Goal: Information Seeking & Learning: Learn about a topic

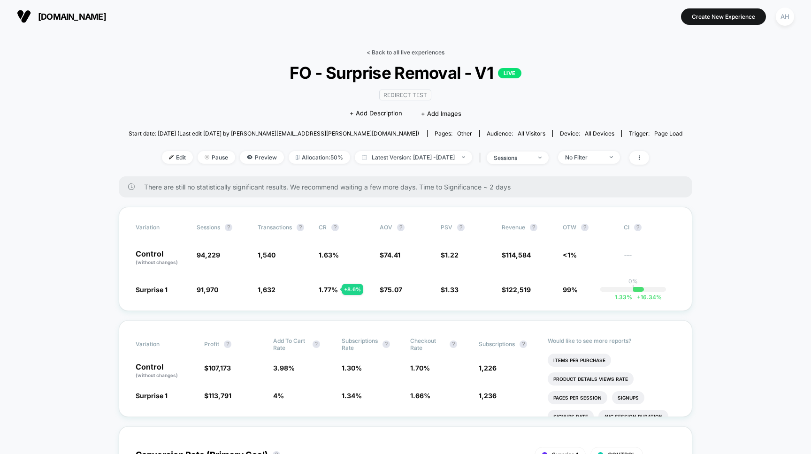
click at [374, 55] on link "< Back to all live experiences" at bounding box center [405, 52] width 78 height 7
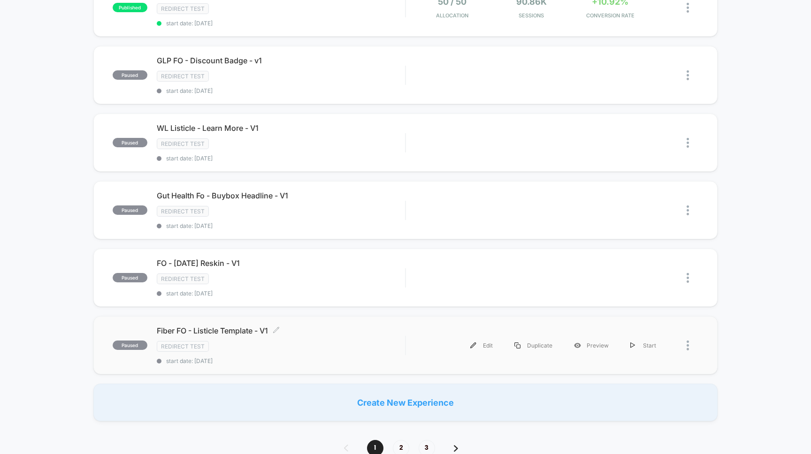
scroll to position [541, 0]
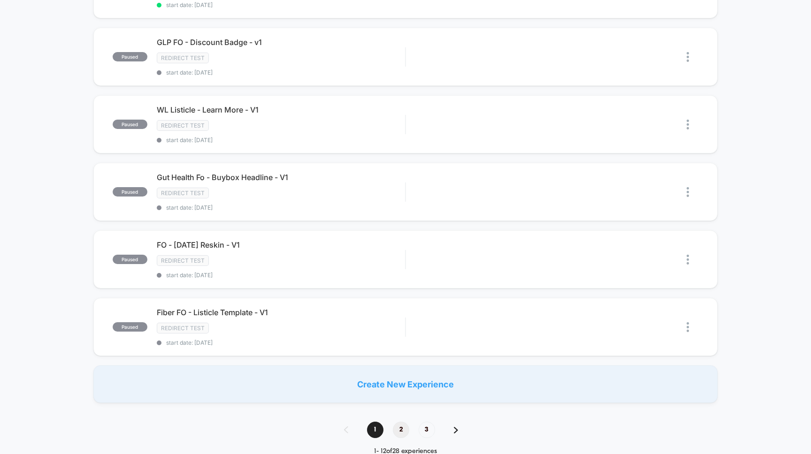
click at [398, 426] on span "2" at bounding box center [401, 430] width 16 height 16
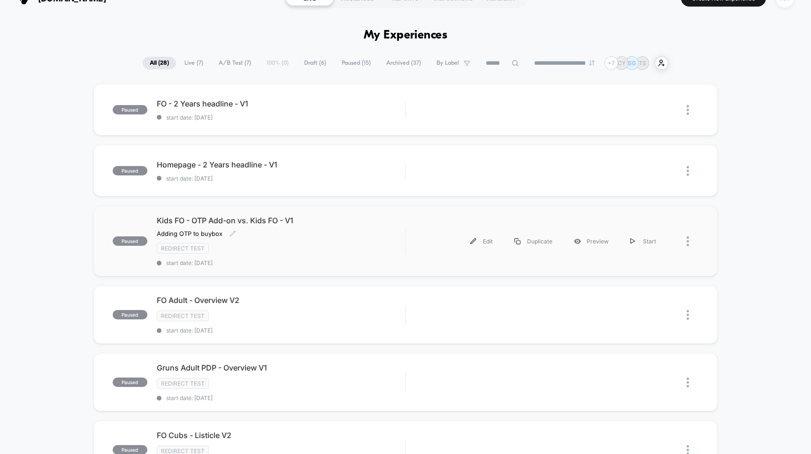
scroll to position [24, 0]
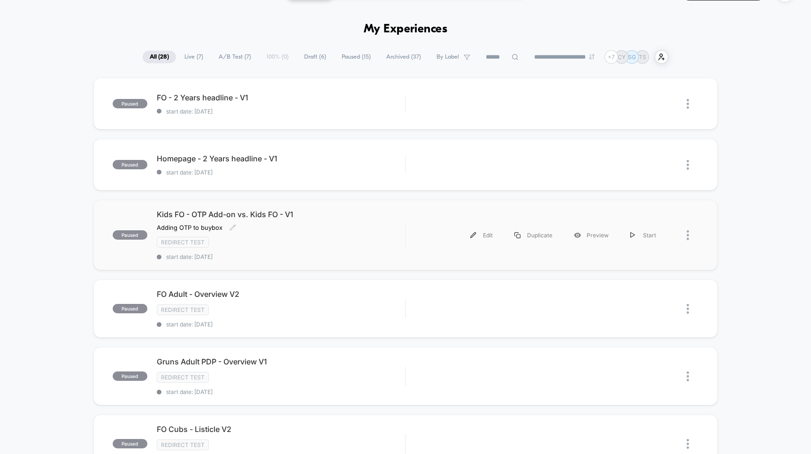
click at [330, 238] on div "Redirect Test" at bounding box center [281, 242] width 249 height 11
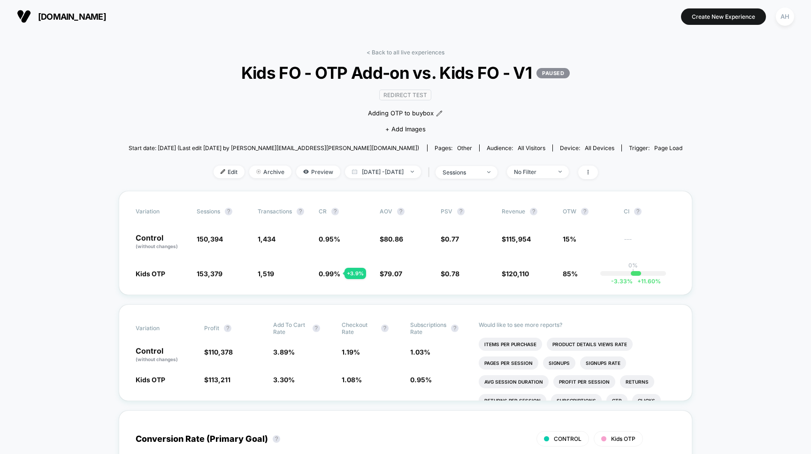
click at [396, 56] on div "< Back to all live experiences Kids FO - OTP Add-on vs. Kids FO - V1 PAUSED Red…" at bounding box center [406, 120] width 554 height 142
click at [398, 53] on link "< Back to all live experiences" at bounding box center [405, 52] width 78 height 7
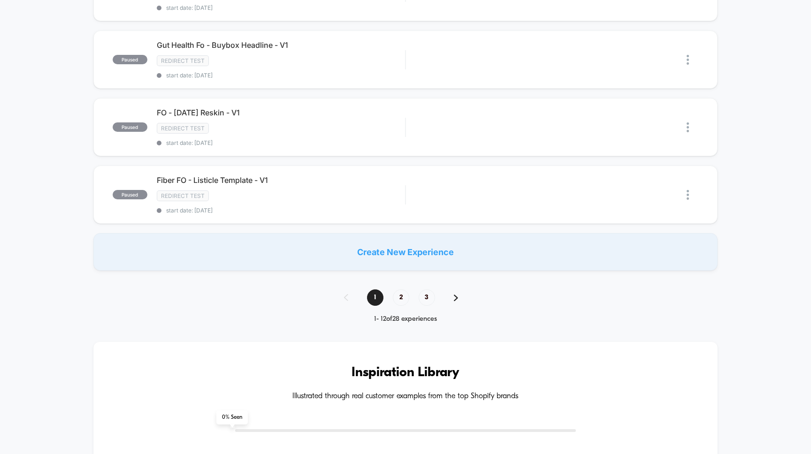
scroll to position [541, 0]
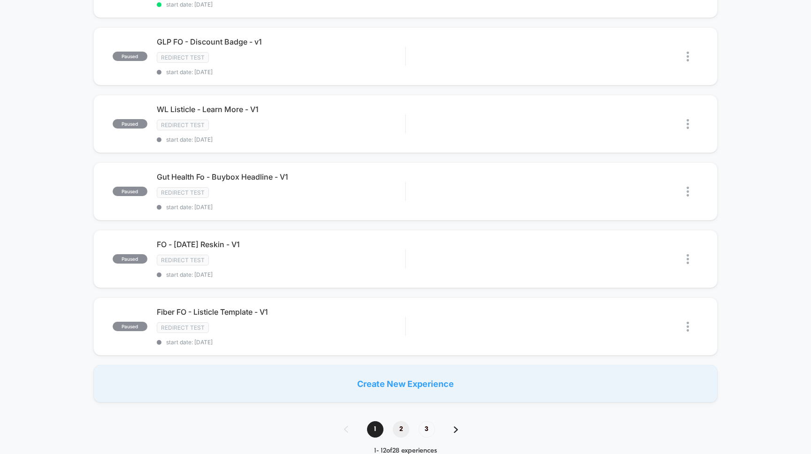
click at [401, 431] on span "2" at bounding box center [401, 429] width 16 height 16
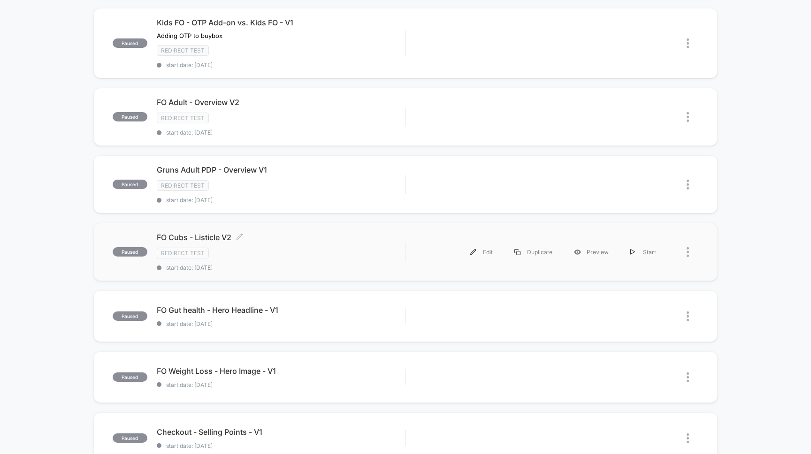
scroll to position [258, 0]
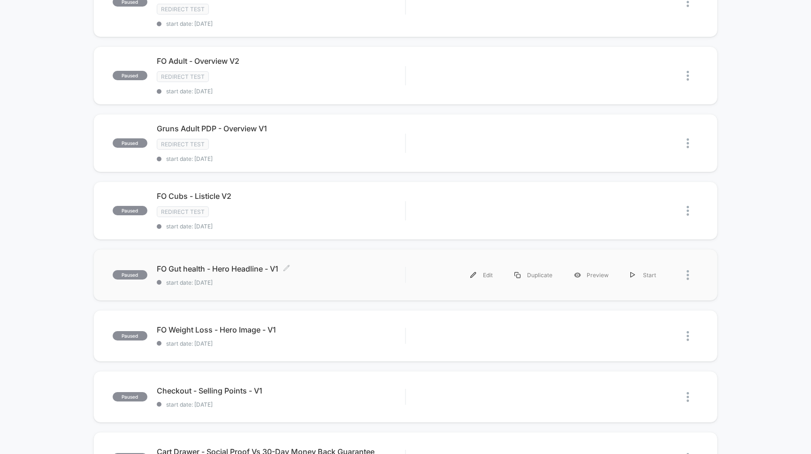
click at [323, 278] on div "FO Gut health - Hero Headline - V1 Click to edit experience details Click to ed…" at bounding box center [281, 275] width 249 height 22
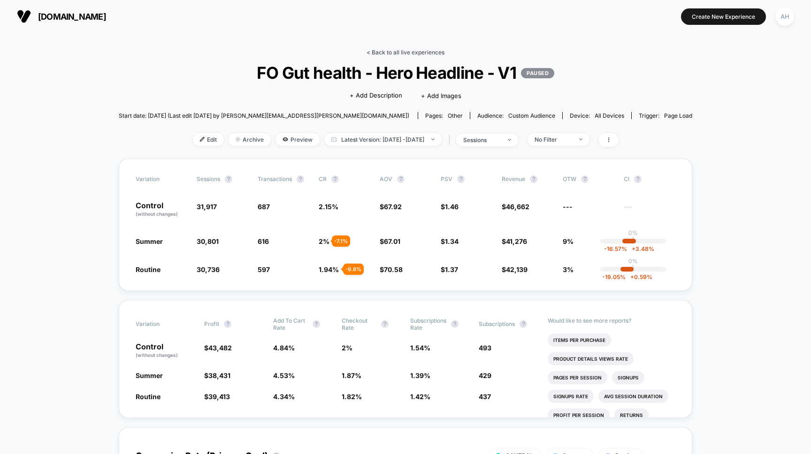
click at [412, 52] on link "< Back to all live experiences" at bounding box center [405, 52] width 78 height 7
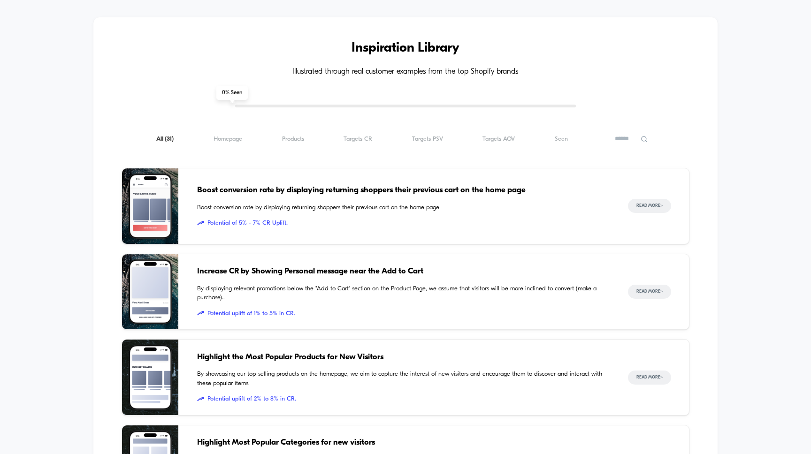
scroll to position [867, 0]
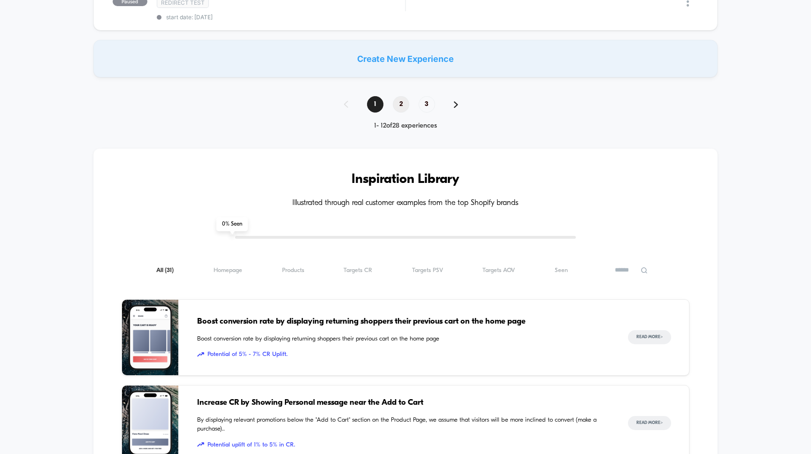
click at [398, 98] on span "2" at bounding box center [401, 104] width 16 height 16
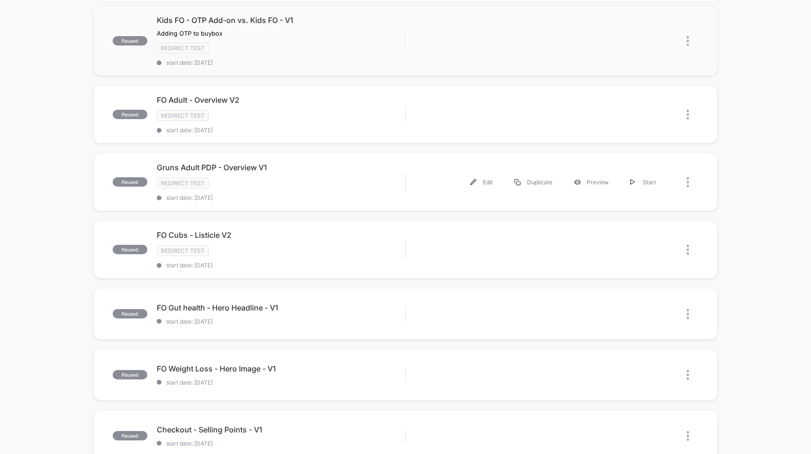
scroll to position [368, 0]
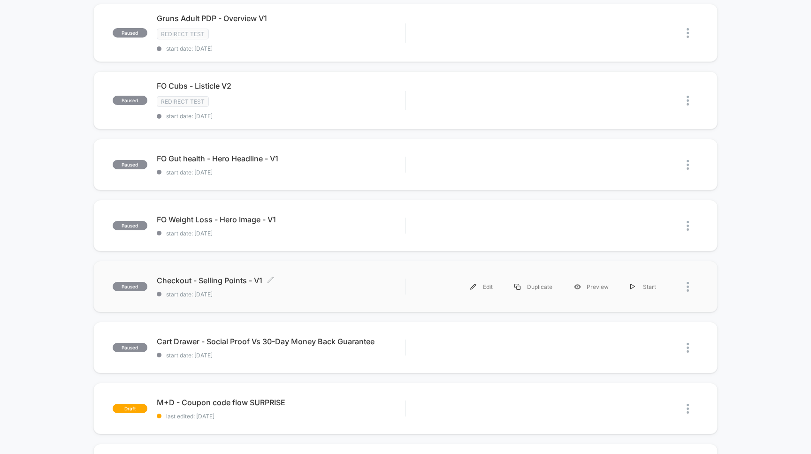
click at [332, 278] on span "Checkout - Selling Points - V1 Click to edit experience details" at bounding box center [281, 280] width 249 height 9
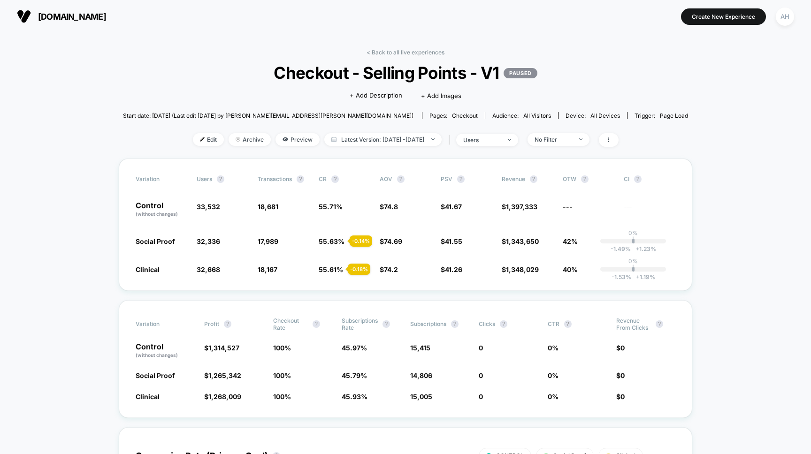
click at [426, 63] on span "Checkout - Selling Points - V1 PAUSED" at bounding box center [405, 73] width 508 height 20
click at [427, 57] on div "< Back to all live experiences Checkout - Selling Points - V1 PAUSED Click to e…" at bounding box center [405, 104] width 565 height 110
click at [427, 52] on link "< Back to all live experiences" at bounding box center [405, 52] width 78 height 7
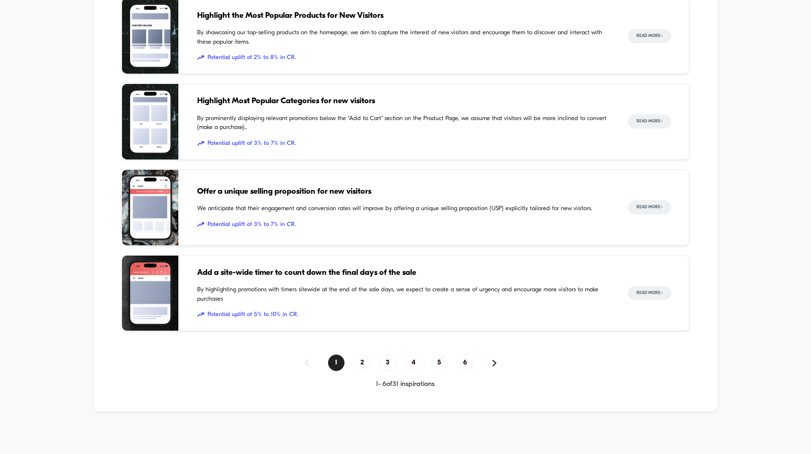
scroll to position [1325, 0]
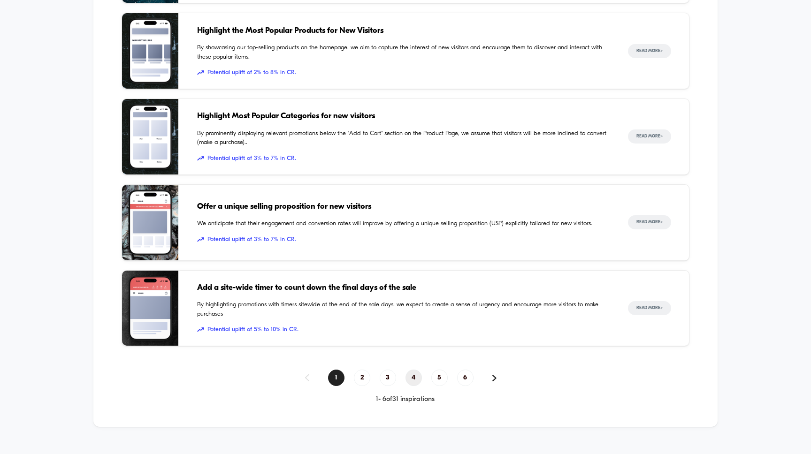
click at [413, 376] on span "4" at bounding box center [413, 378] width 16 height 16
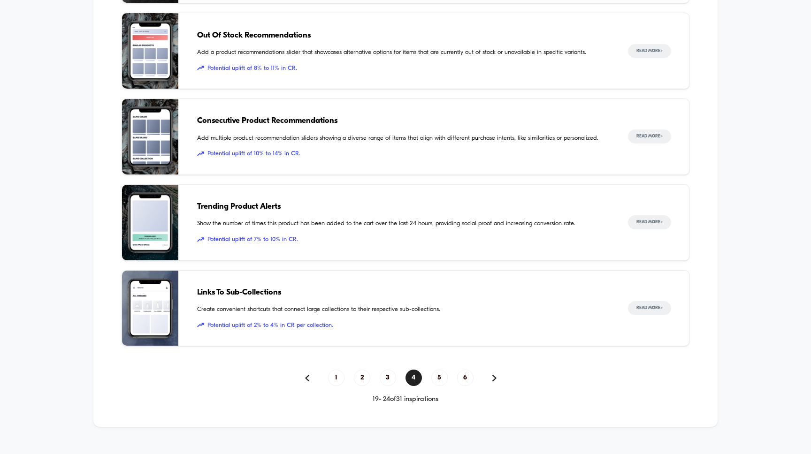
click at [389, 389] on div "1 2 3 4 5 6 19 - 24 of 31 inspirations" at bounding box center [406, 387] width 568 height 34
click at [387, 383] on span "3" at bounding box center [388, 378] width 16 height 16
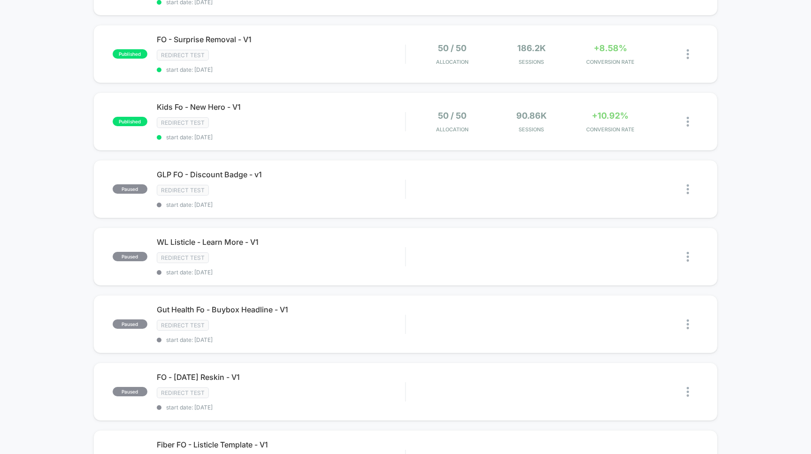
scroll to position [638, 0]
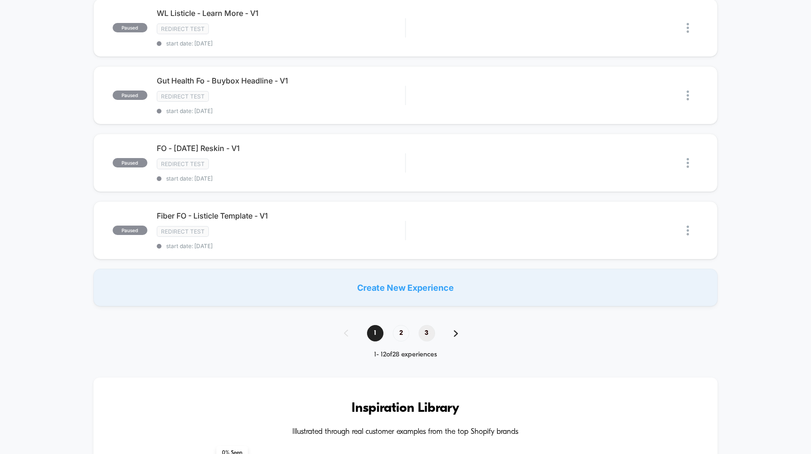
click at [427, 334] on span "3" at bounding box center [427, 333] width 16 height 16
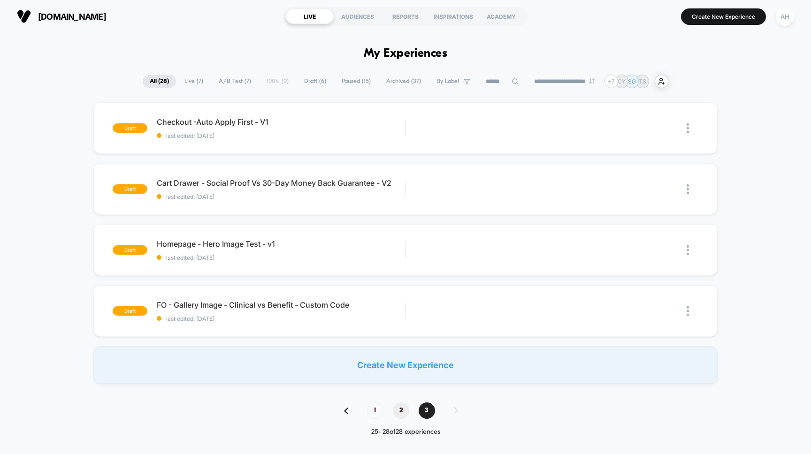
click at [398, 410] on span "2" at bounding box center [401, 411] width 16 height 16
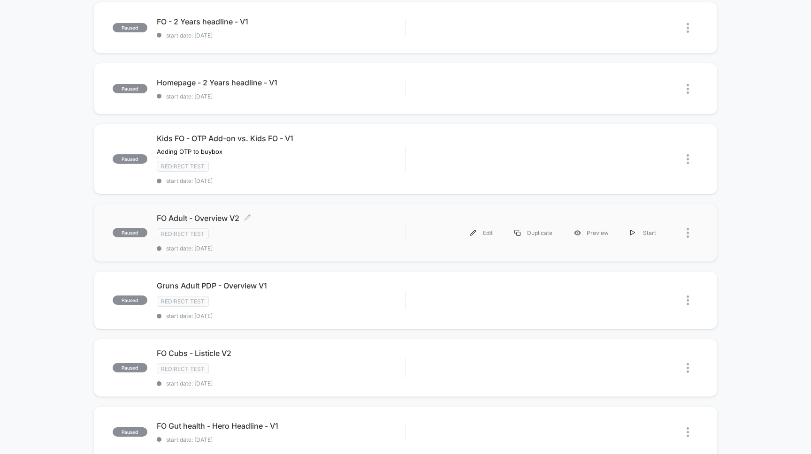
scroll to position [94, 0]
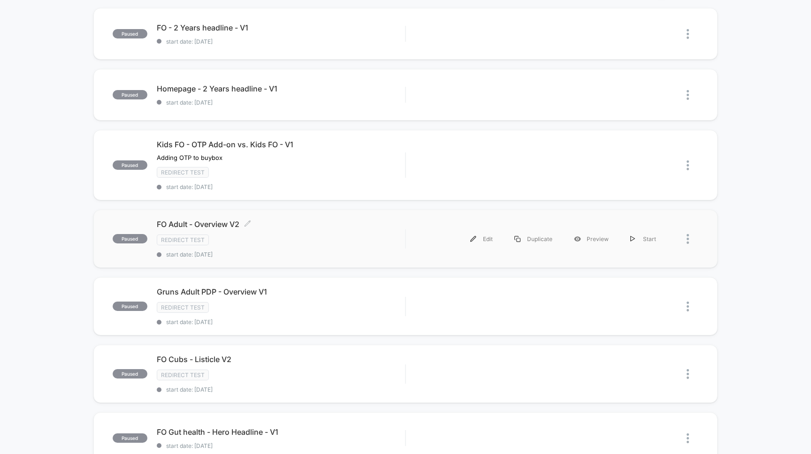
click at [324, 235] on div "Redirect Test" at bounding box center [281, 240] width 249 height 11
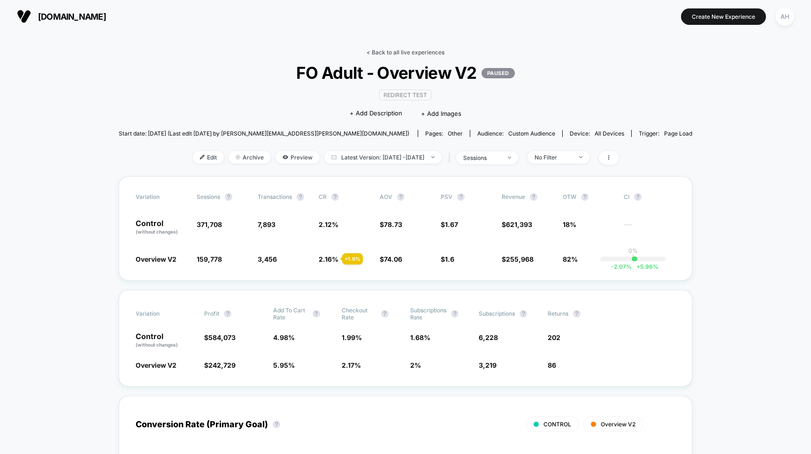
click at [389, 49] on link "< Back to all live experiences" at bounding box center [405, 52] width 78 height 7
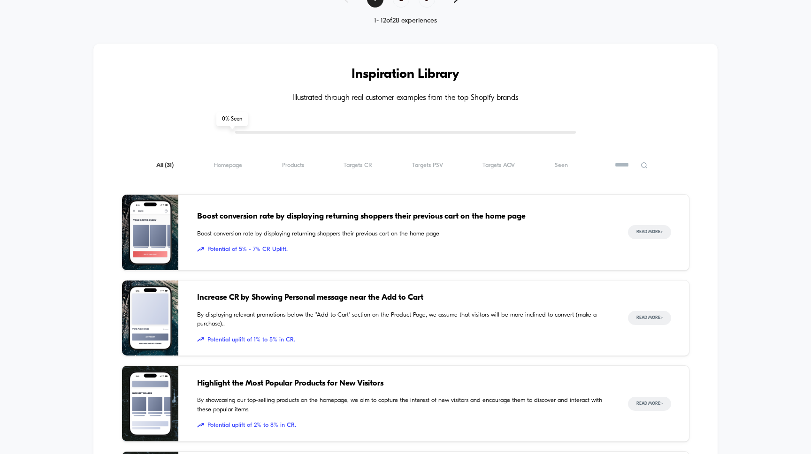
scroll to position [821, 0]
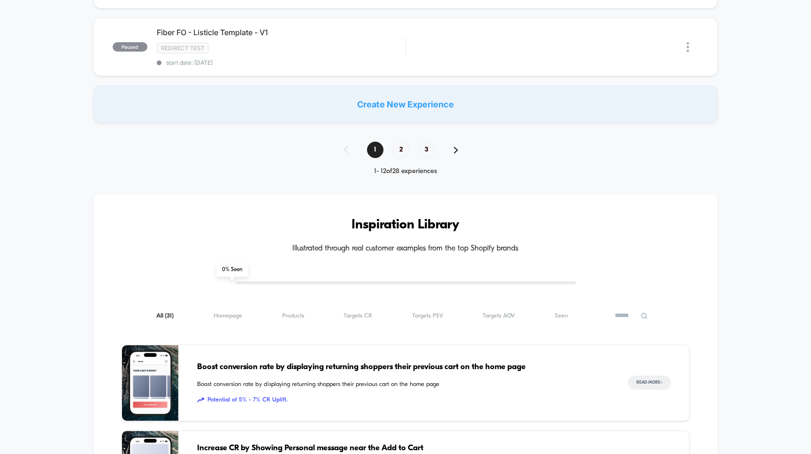
click at [392, 158] on div "1 2 3" at bounding box center [406, 150] width 142 height 16
click at [398, 152] on span "2" at bounding box center [401, 150] width 16 height 16
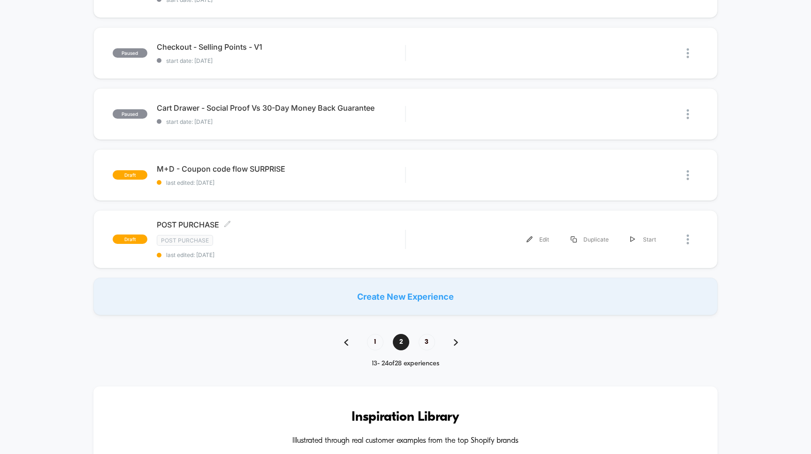
scroll to position [650, 0]
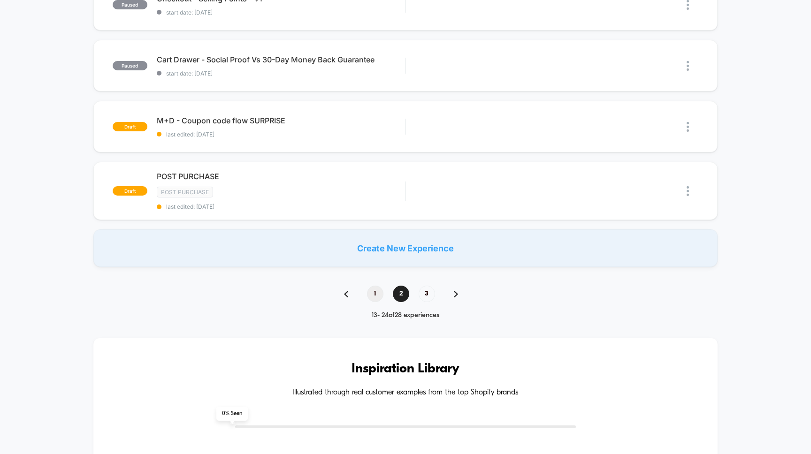
click at [376, 295] on span "1" at bounding box center [375, 294] width 16 height 16
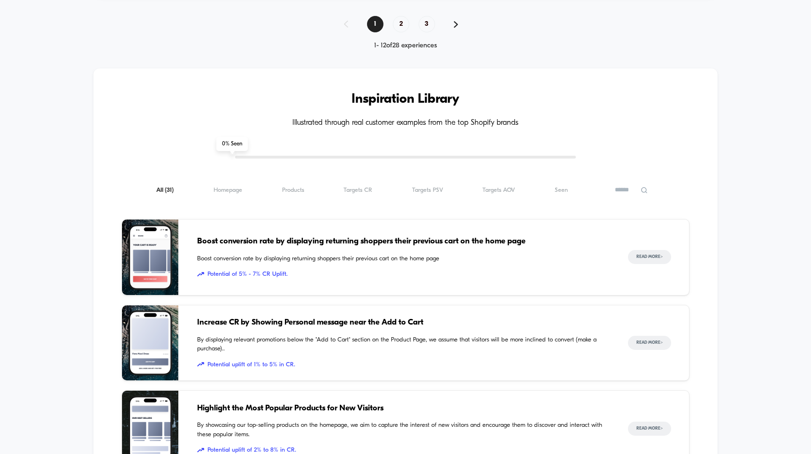
scroll to position [835, 0]
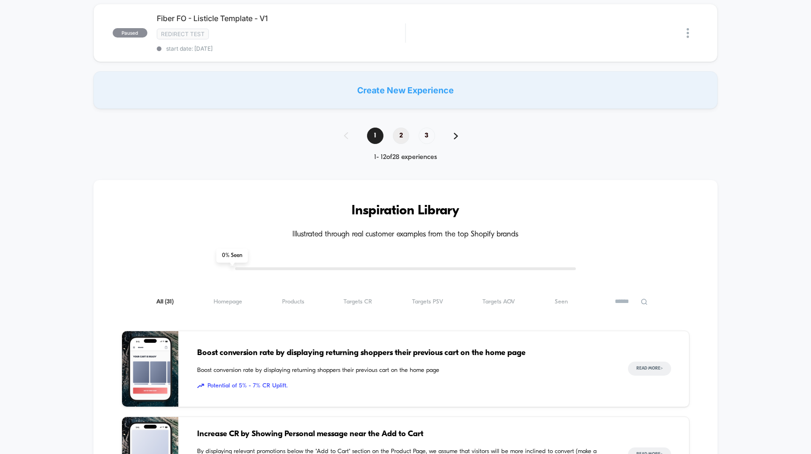
click at [400, 140] on span "2" at bounding box center [401, 136] width 16 height 16
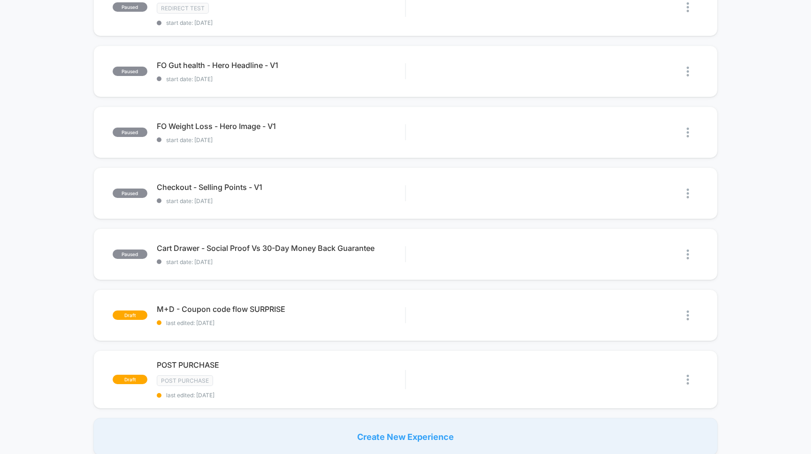
scroll to position [640, 0]
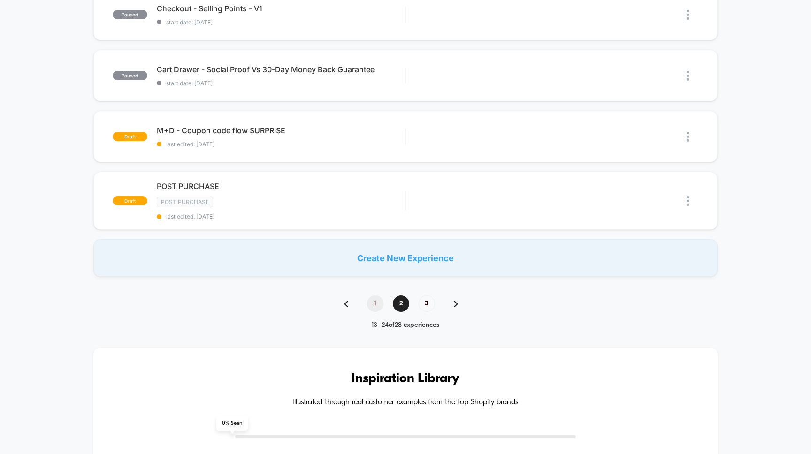
click at [377, 301] on span "1" at bounding box center [375, 304] width 16 height 16
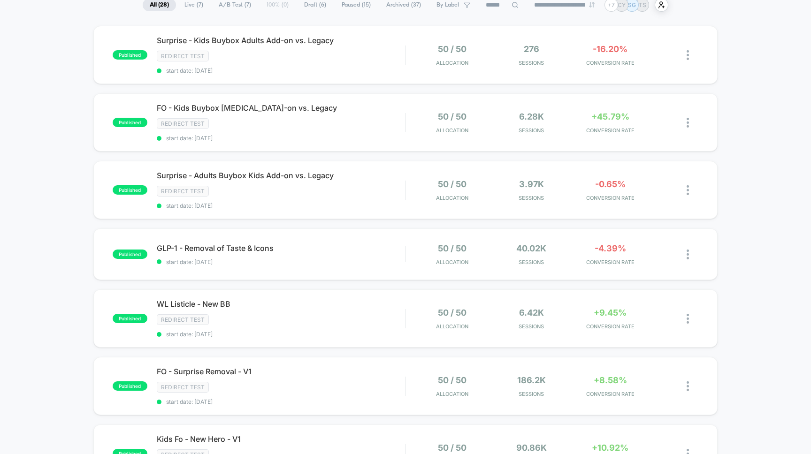
scroll to position [0, 0]
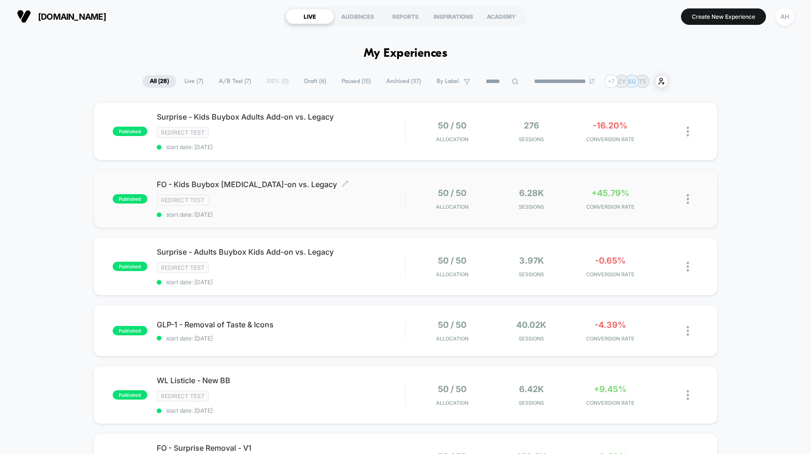
click at [344, 209] on div "FO - Kids Buybox Adult Add-on vs. Legacy Click to edit experience details Click…" at bounding box center [281, 199] width 249 height 38
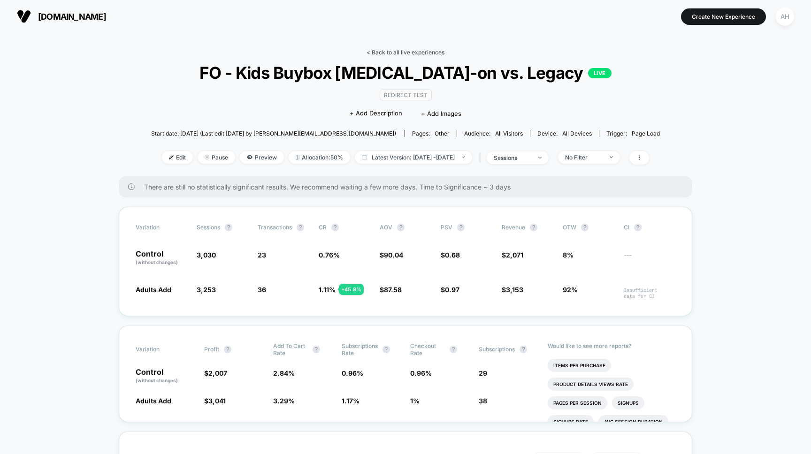
click at [389, 51] on link "< Back to all live experiences" at bounding box center [405, 52] width 78 height 7
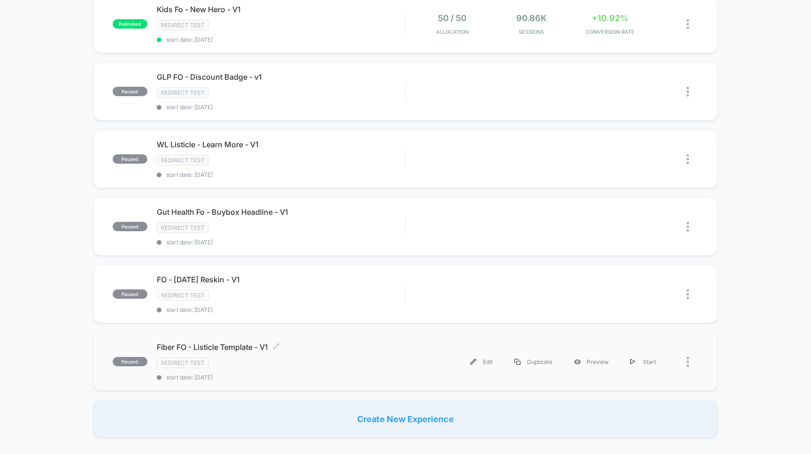
scroll to position [639, 0]
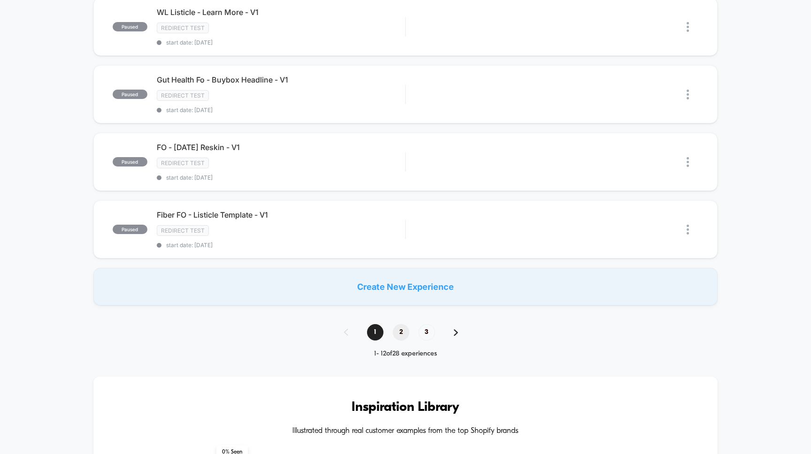
click at [395, 334] on span "2" at bounding box center [401, 332] width 16 height 16
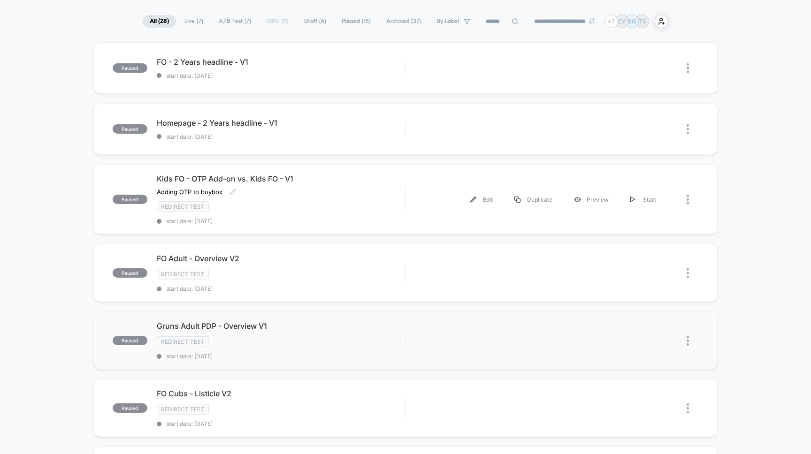
scroll to position [54, 0]
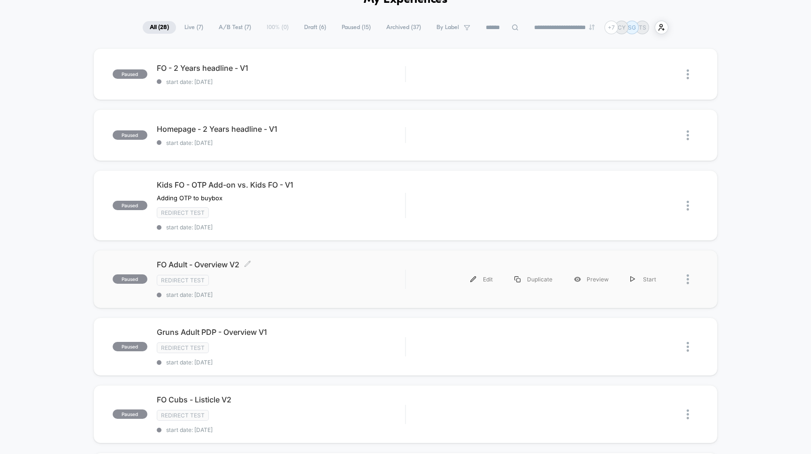
click at [322, 274] on div "FO Adult - Overview V2 Click to edit experience details Click to edit experienc…" at bounding box center [281, 279] width 249 height 38
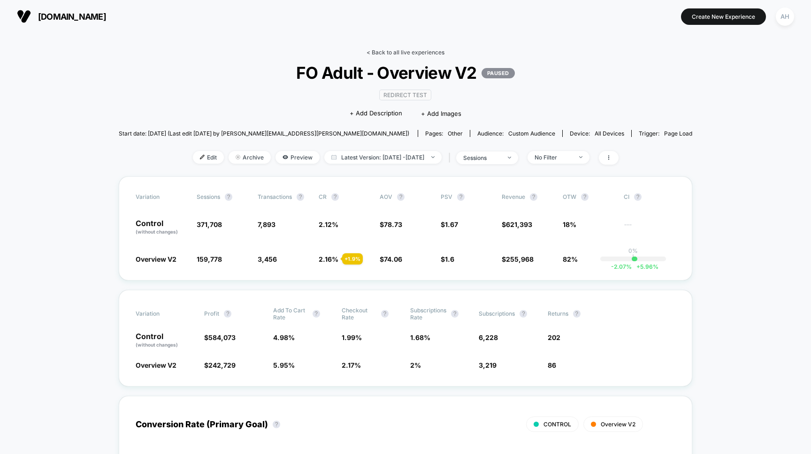
click at [395, 50] on link "< Back to all live experiences" at bounding box center [405, 52] width 78 height 7
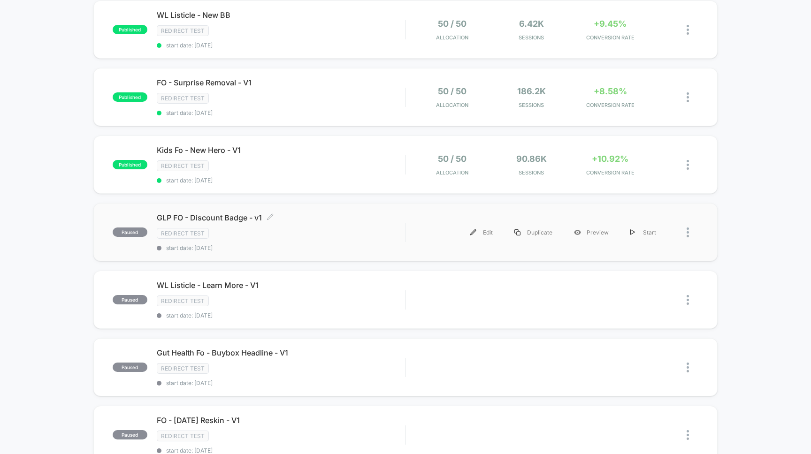
scroll to position [400, 0]
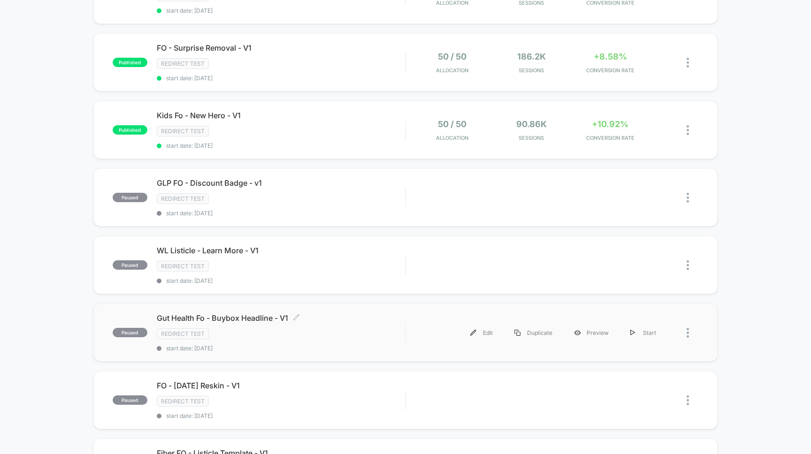
click at [352, 333] on div "Redirect Test" at bounding box center [281, 333] width 249 height 11
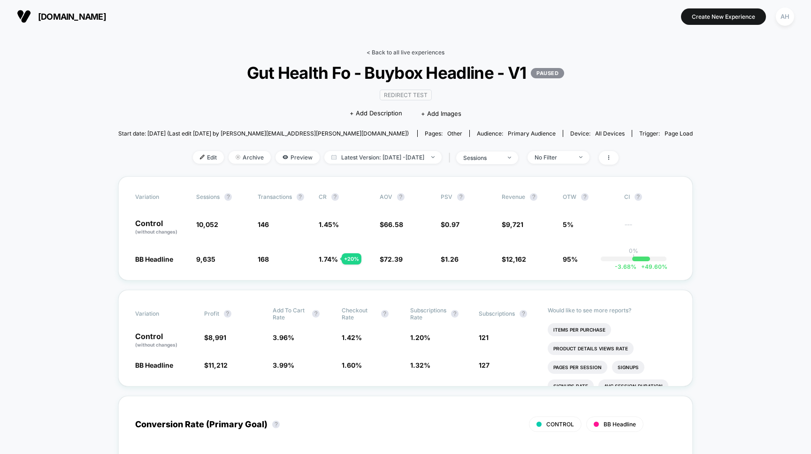
click at [381, 49] on link "< Back to all live experiences" at bounding box center [405, 52] width 78 height 7
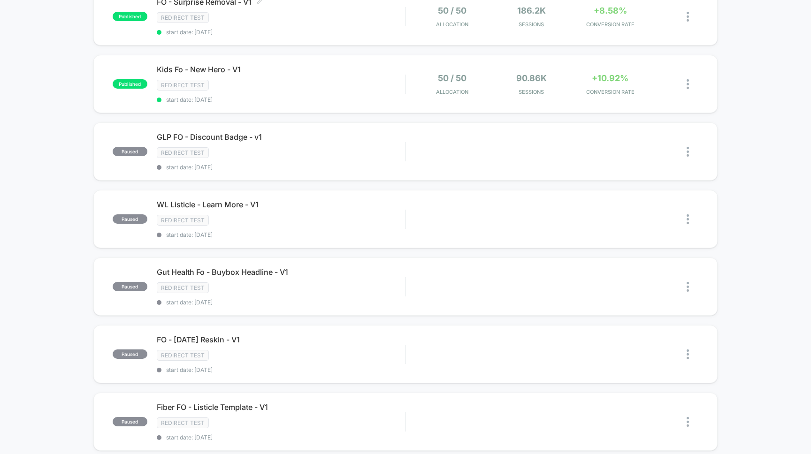
scroll to position [645, 0]
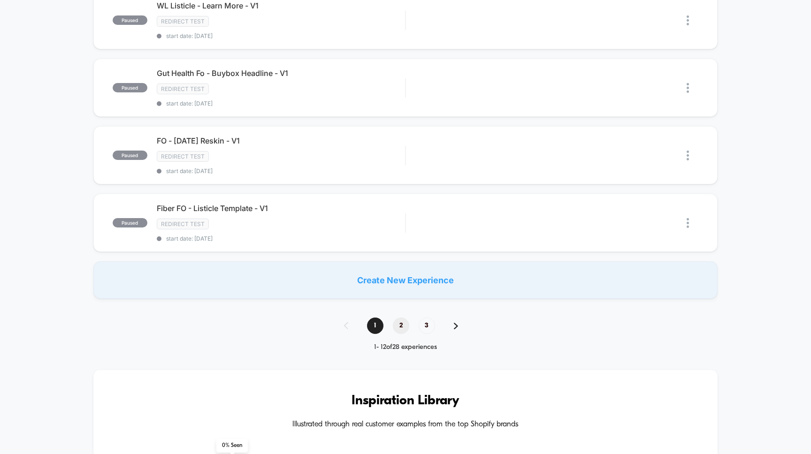
click at [395, 327] on span "2" at bounding box center [401, 326] width 16 height 16
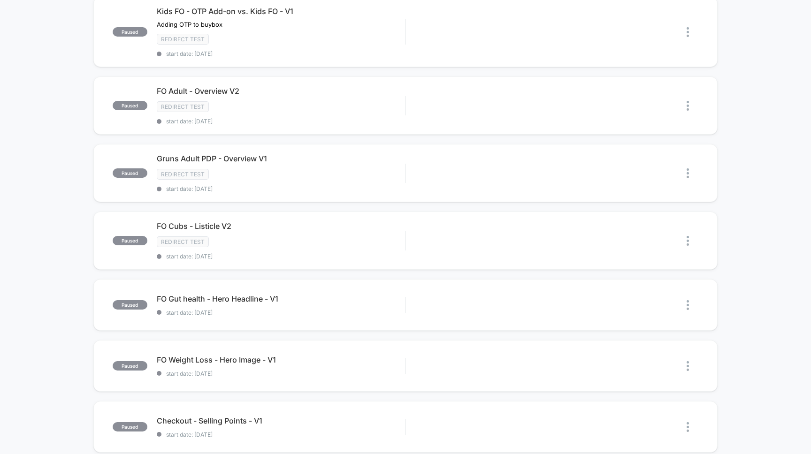
scroll to position [456, 0]
